Goal: Task Accomplishment & Management: Complete application form

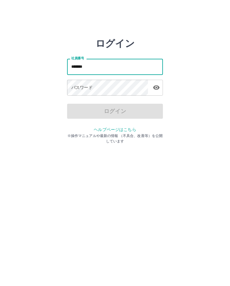
type input "*******"
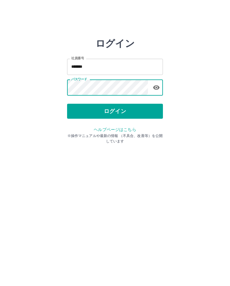
click at [110, 108] on button "ログイン" at bounding box center [115, 111] width 96 height 15
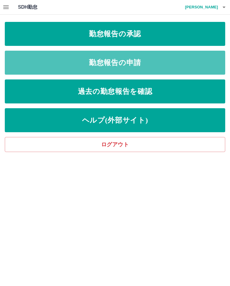
click at [149, 64] on link "勤怠報告の申請" at bounding box center [115, 63] width 221 height 24
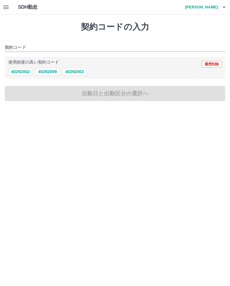
click at [49, 71] on button "40292009" at bounding box center [47, 71] width 24 height 7
type input "********"
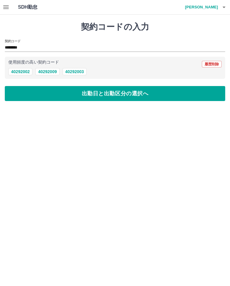
click at [71, 95] on button "出勤日と出勤区分の選択へ" at bounding box center [115, 93] width 221 height 15
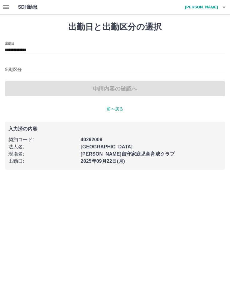
click at [74, 72] on input "出勤区分" at bounding box center [115, 70] width 221 height 8
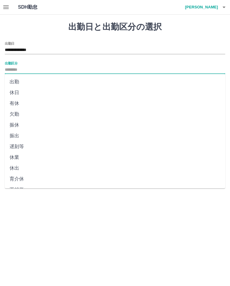
click at [64, 81] on li "出勤" at bounding box center [115, 82] width 221 height 11
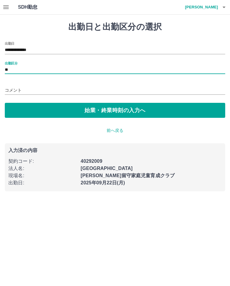
type input "**"
click at [131, 108] on button "始業・終業時刻の入力へ" at bounding box center [115, 110] width 221 height 15
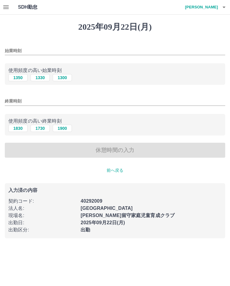
click at [16, 50] on input "始業時刻" at bounding box center [115, 51] width 221 height 9
type input "****"
click at [25, 100] on input "終業時刻" at bounding box center [115, 101] width 221 height 9
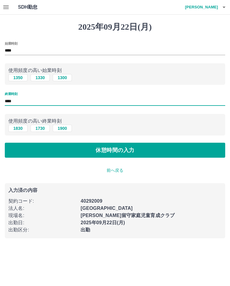
type input "****"
click at [137, 149] on button "休憩時間の入力" at bounding box center [115, 150] width 221 height 15
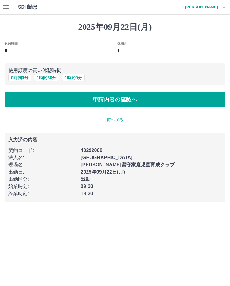
click at [45, 77] on button "1 時間 30 分" at bounding box center [46, 77] width 25 height 7
type input "*"
type input "**"
click at [53, 97] on button "申請内容の確認へ" at bounding box center [115, 99] width 221 height 15
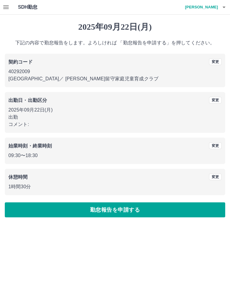
click at [86, 208] on button "勤怠報告を申請する" at bounding box center [115, 210] width 221 height 15
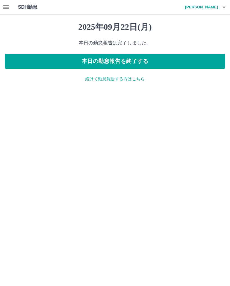
click at [6, 8] on icon "button" at bounding box center [5, 7] width 5 height 4
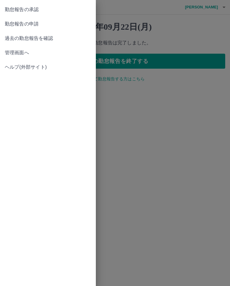
click at [28, 8] on span "勤怠報告の承認" at bounding box center [48, 9] width 86 height 7
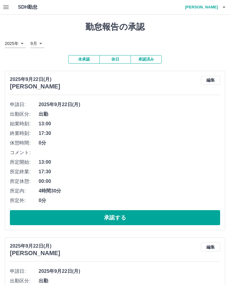
click at [64, 216] on button "承認する" at bounding box center [115, 217] width 211 height 15
click at [55, 213] on button "承認する" at bounding box center [115, 217] width 211 height 15
click at [45, 214] on button "承認する" at bounding box center [115, 217] width 211 height 15
click at [46, 214] on button "承認する" at bounding box center [115, 217] width 211 height 15
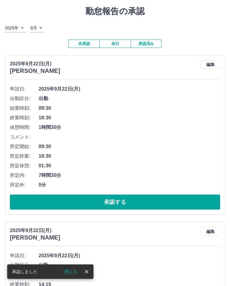
scroll to position [16, 0]
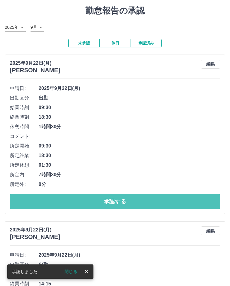
click at [35, 202] on button "承認する" at bounding box center [115, 201] width 211 height 15
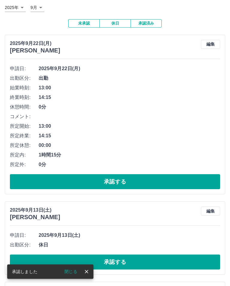
scroll to position [37, 0]
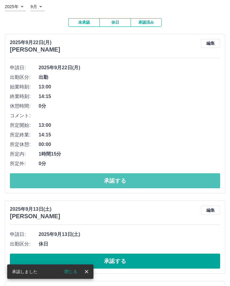
click at [38, 180] on button "承認する" at bounding box center [115, 180] width 211 height 15
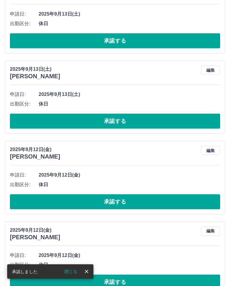
scroll to position [338, 0]
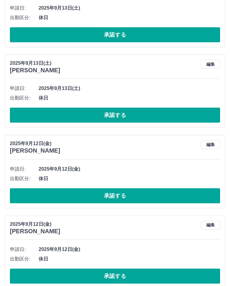
click at [117, 274] on button "承認する" at bounding box center [115, 276] width 211 height 15
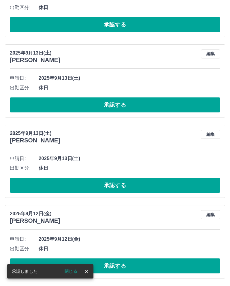
scroll to position [257, 0]
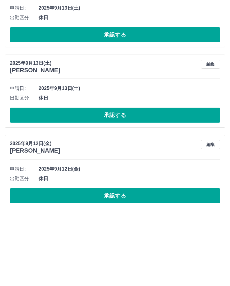
click at [42, 188] on button "承認する" at bounding box center [115, 195] width 211 height 15
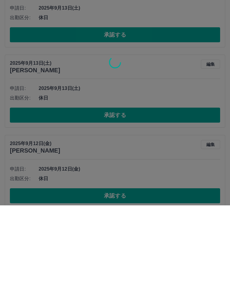
scroll to position [177, 0]
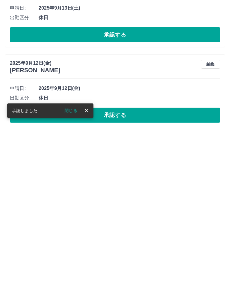
click at [151, 269] on button "承認する" at bounding box center [115, 276] width 211 height 15
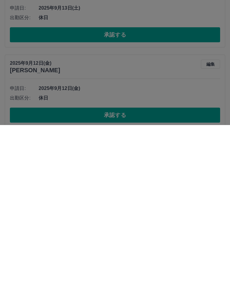
scroll to position [97, 0]
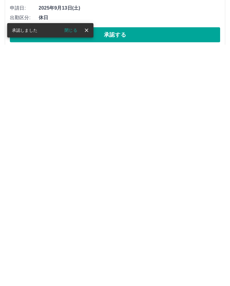
click at [143, 269] on button "承認する" at bounding box center [115, 276] width 211 height 15
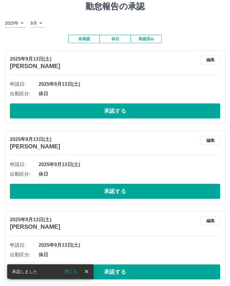
scroll to position [20, 0]
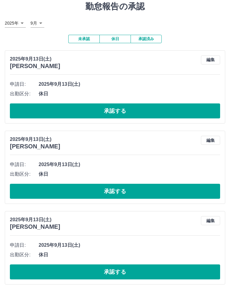
click at [154, 107] on button "承認する" at bounding box center [115, 111] width 211 height 15
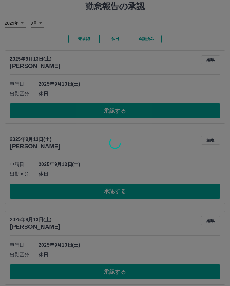
scroll to position [0, 0]
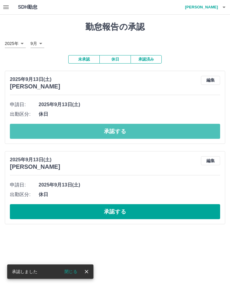
click at [148, 125] on button "承認する" at bounding box center [115, 131] width 211 height 15
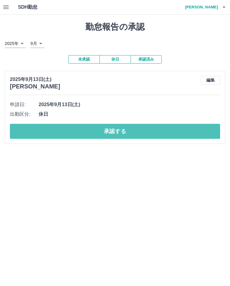
click at [133, 131] on button "承認する" at bounding box center [115, 131] width 211 height 15
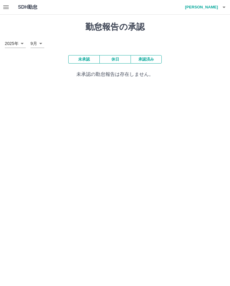
click at [209, 7] on h4 "[PERSON_NAME]" at bounding box center [200, 7] width 36 height 14
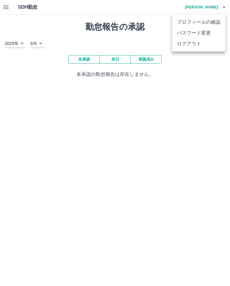
click at [190, 44] on li "ログアウト" at bounding box center [199, 43] width 53 height 11
